Goal: Find specific page/section: Find specific page/section

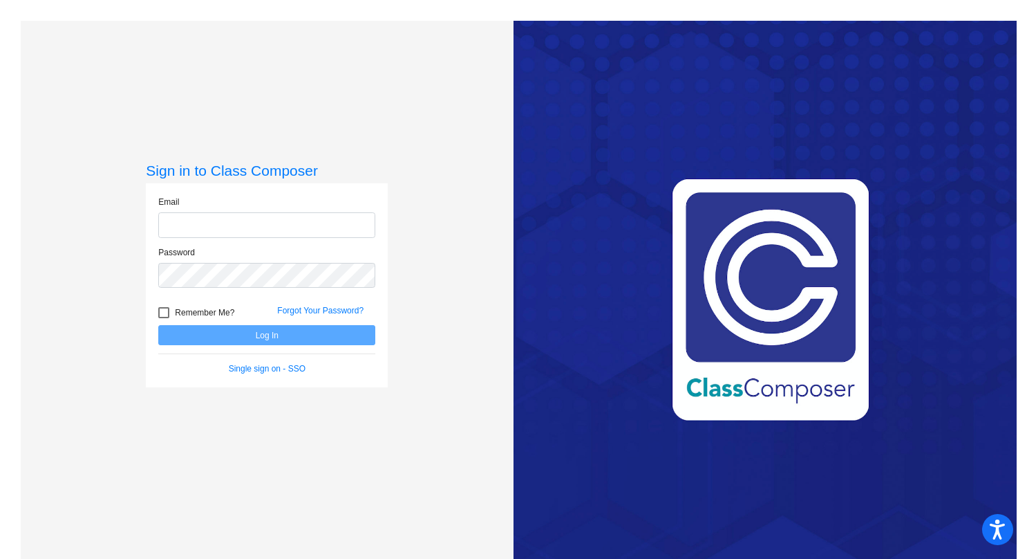
type input "[EMAIL_ADDRESS][DOMAIN_NAME]"
click at [267, 332] on button "Log In" at bounding box center [266, 335] width 217 height 20
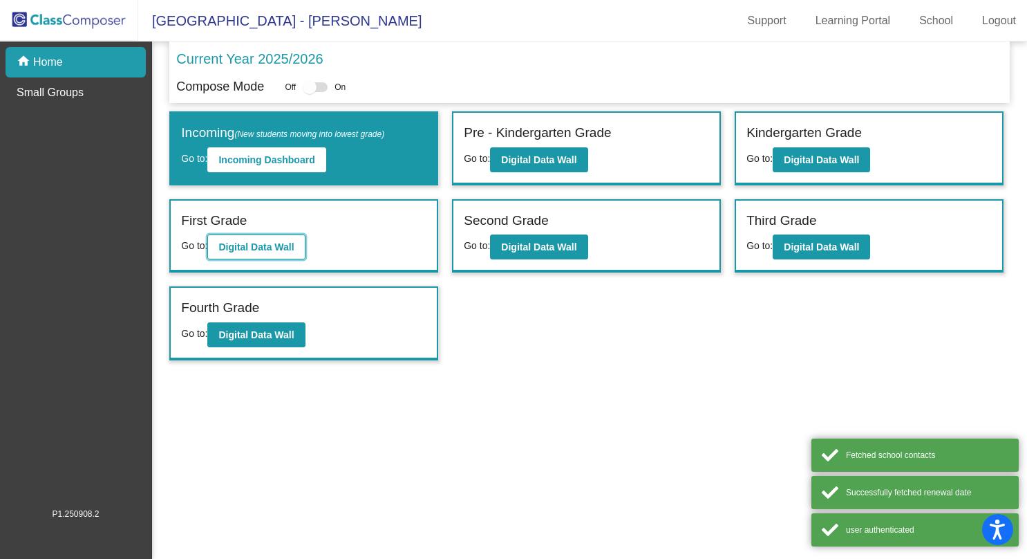
click at [279, 257] on button "Digital Data Wall" at bounding box center [255, 246] width 97 height 25
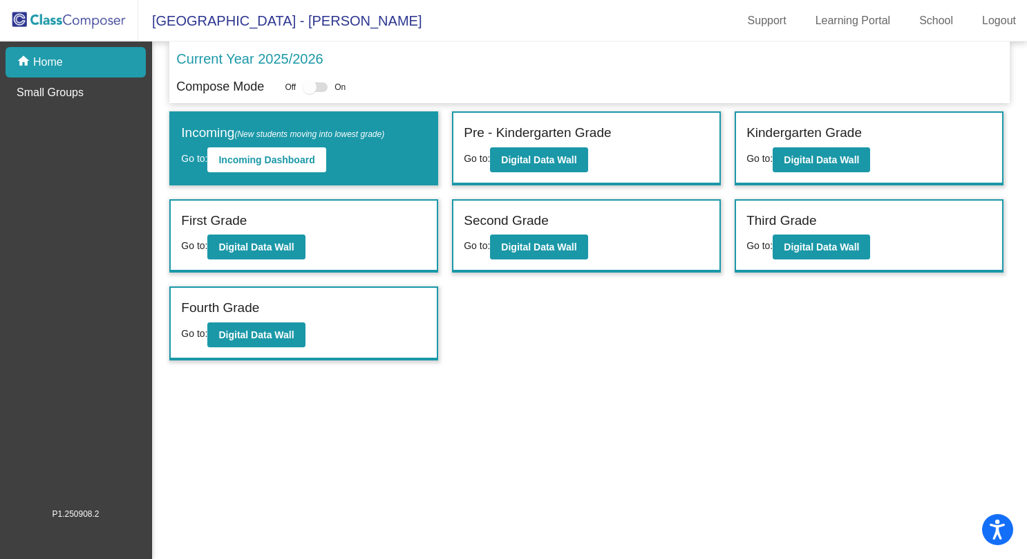
click at [278, 317] on div "Fourth Grade" at bounding box center [303, 310] width 245 height 24
click at [282, 339] on button "Digital Data Wall" at bounding box center [255, 334] width 97 height 25
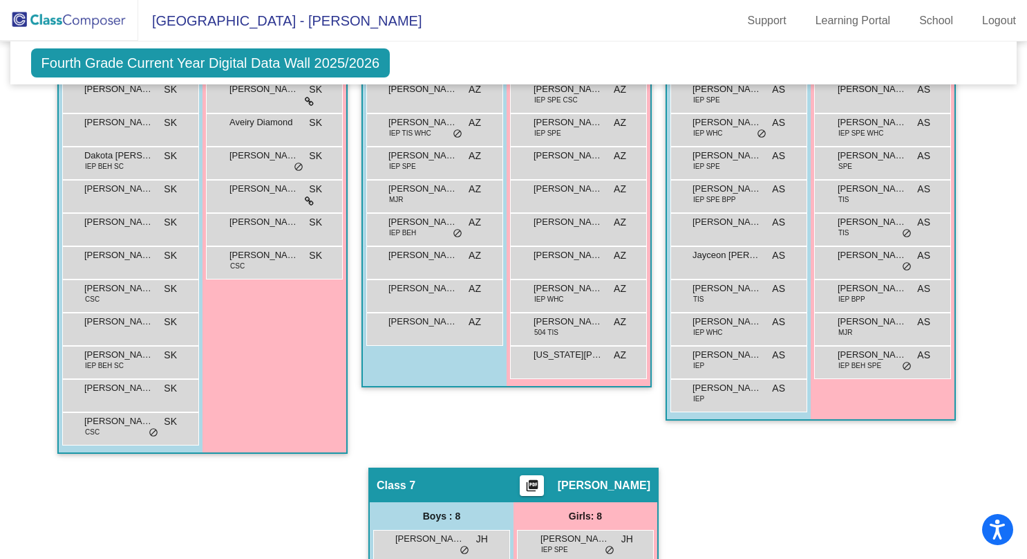
scroll to position [1163, 0]
